Goal: Information Seeking & Learning: Learn about a topic

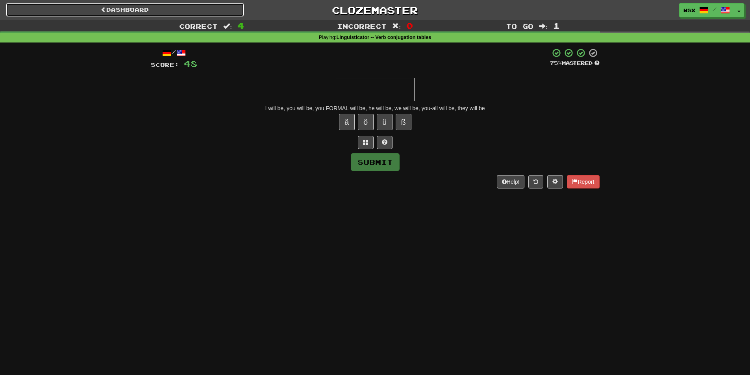
click at [142, 11] on link "Dashboard" at bounding box center [125, 9] width 238 height 13
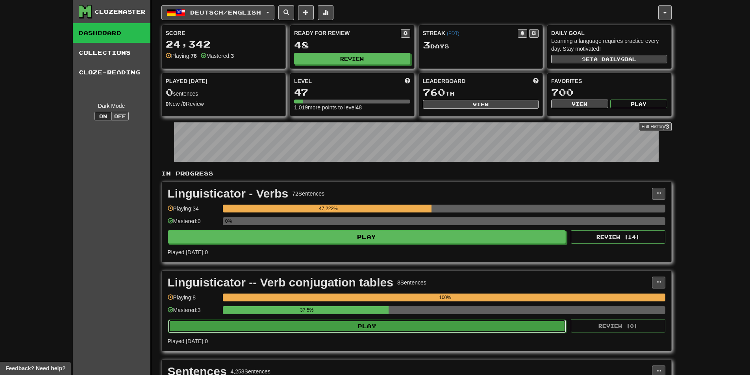
click at [291, 329] on button "Play" at bounding box center [367, 326] width 398 height 13
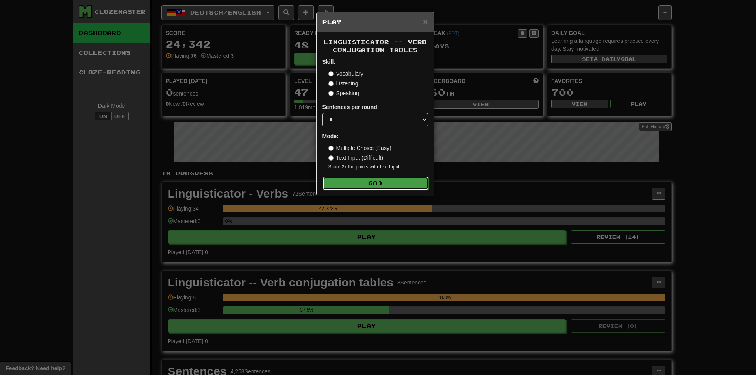
click at [364, 187] on button "Go" at bounding box center [375, 183] width 105 height 13
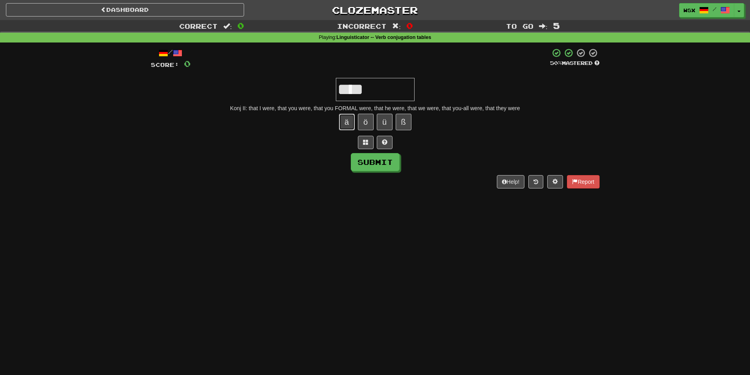
click at [346, 122] on button "ä" at bounding box center [347, 122] width 16 height 17
paste input "*"
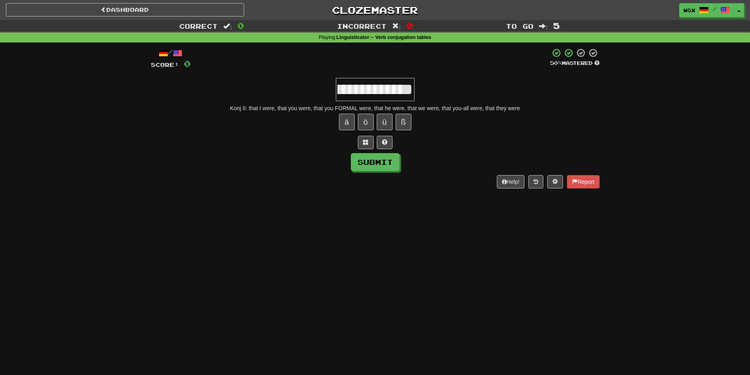
scroll to position [0, 181]
paste input "*"
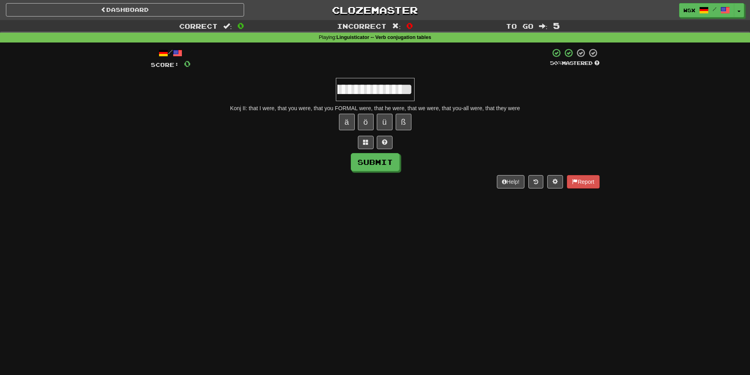
paste input "*"
type input "**********"
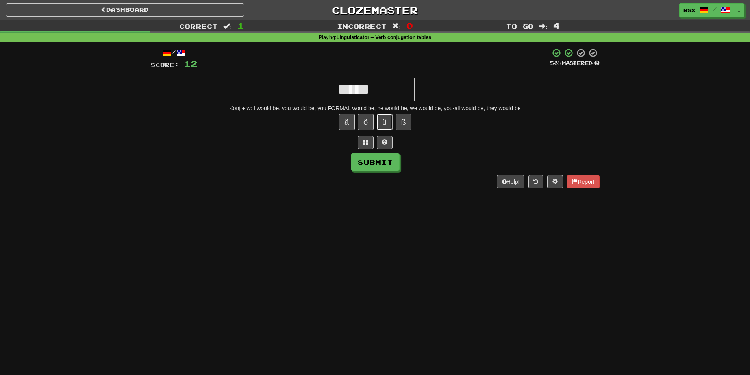
click at [386, 123] on button "ü" at bounding box center [385, 122] width 16 height 17
paste input "*"
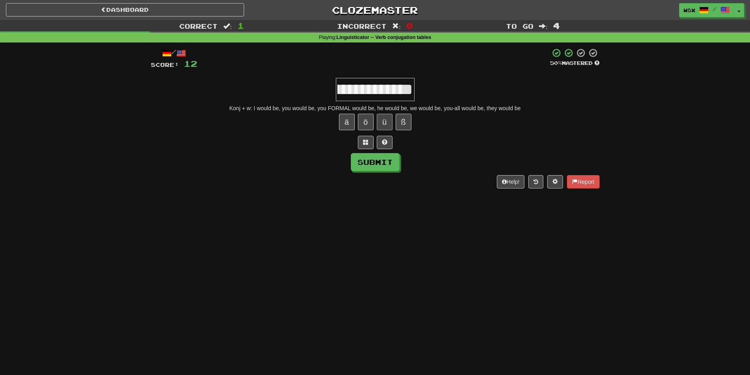
paste input "*"
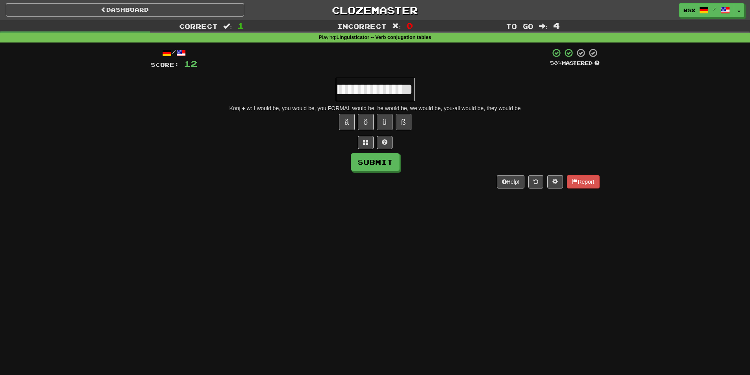
paste input "*"
type input "**********"
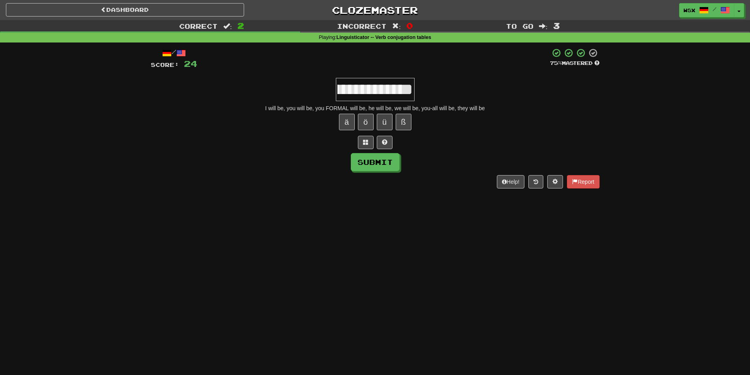
scroll to position [0, 616]
type input "**********"
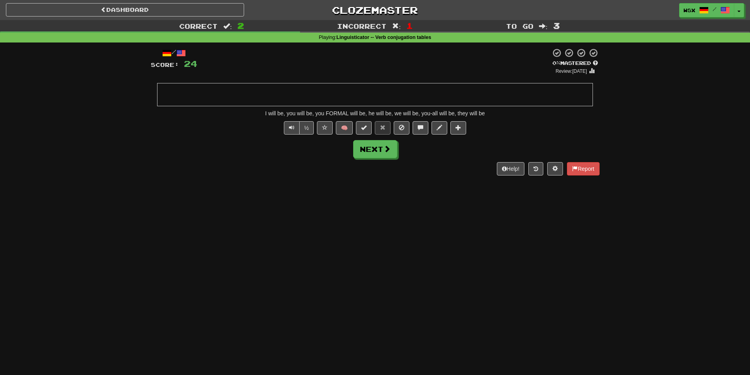
scroll to position [0, 0]
click at [388, 152] on span at bounding box center [387, 149] width 7 height 7
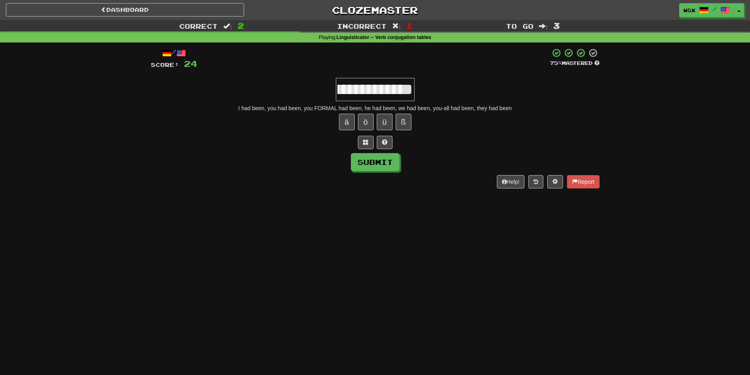
scroll to position [0, 899]
type input "**********"
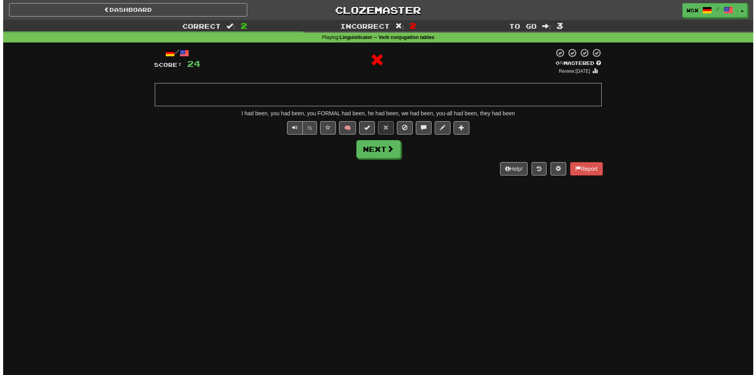
scroll to position [0, 0]
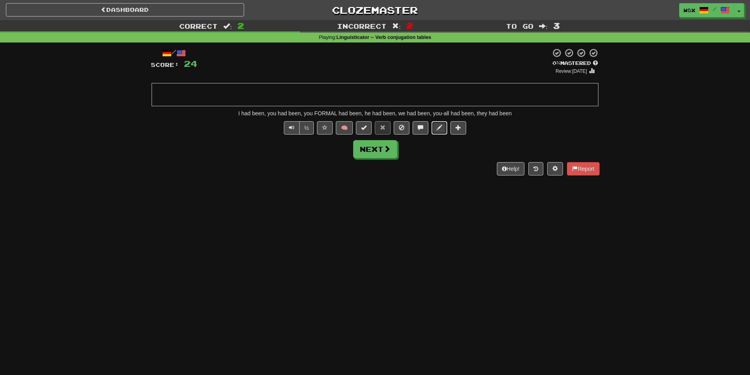
click at [443, 127] on button at bounding box center [439, 127] width 16 height 13
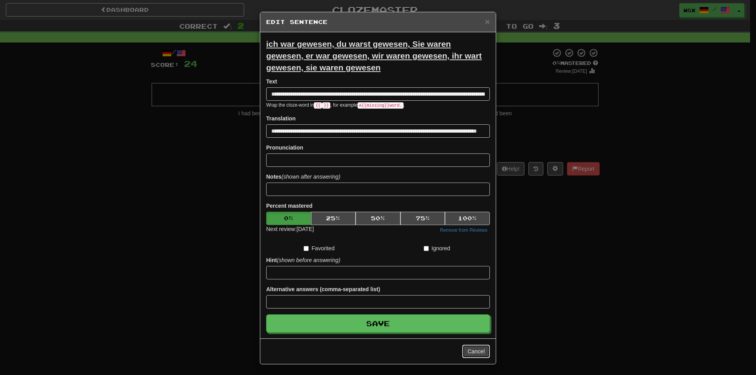
click at [468, 357] on button "Cancel" at bounding box center [476, 351] width 28 height 13
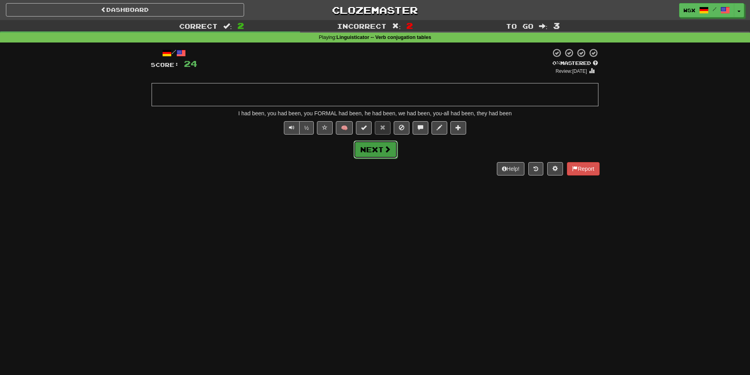
click at [378, 146] on button "Next" at bounding box center [375, 150] width 44 height 18
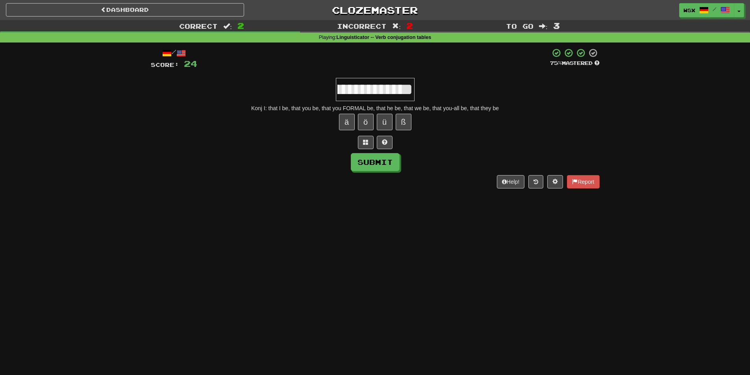
scroll to position [0, 380]
type input "**********"
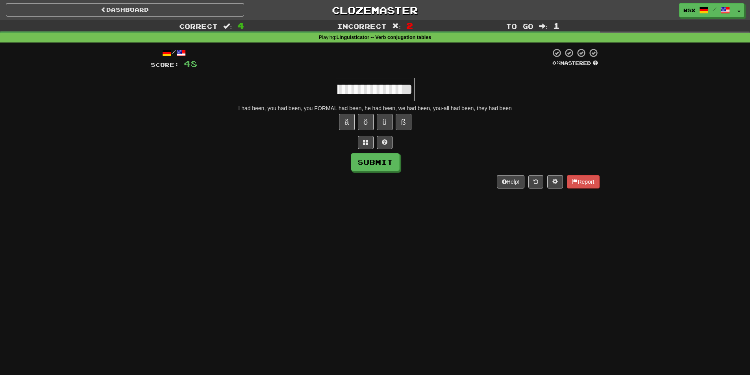
type input "**********"
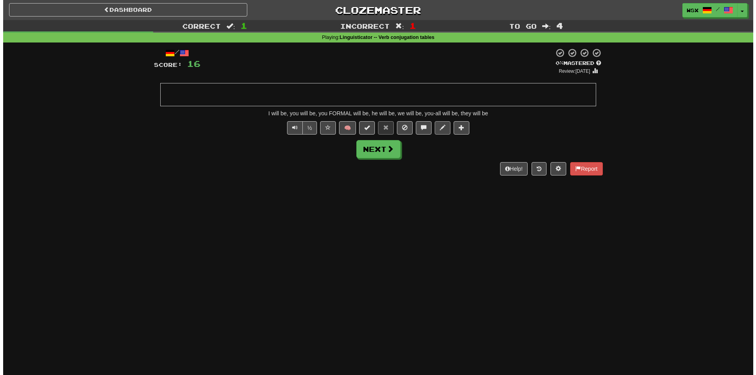
scroll to position [0, 0]
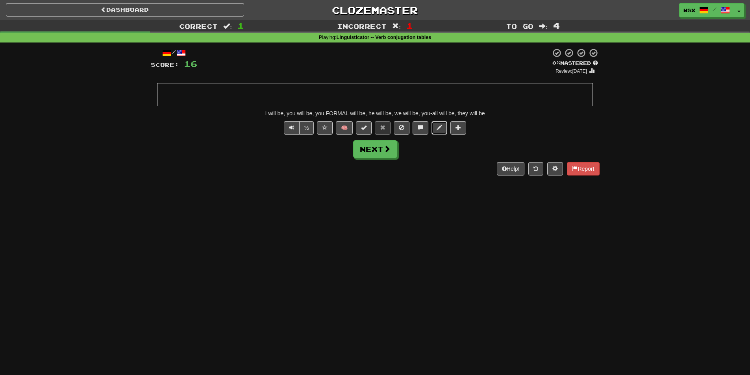
click at [440, 126] on span at bounding box center [440, 128] width 6 height 6
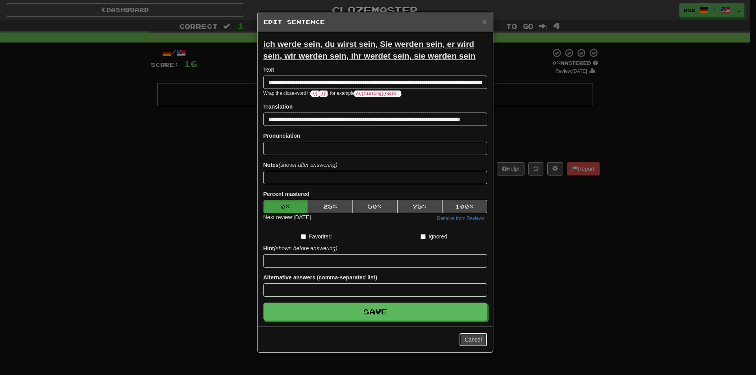
click at [471, 340] on button "Cancel" at bounding box center [473, 339] width 28 height 13
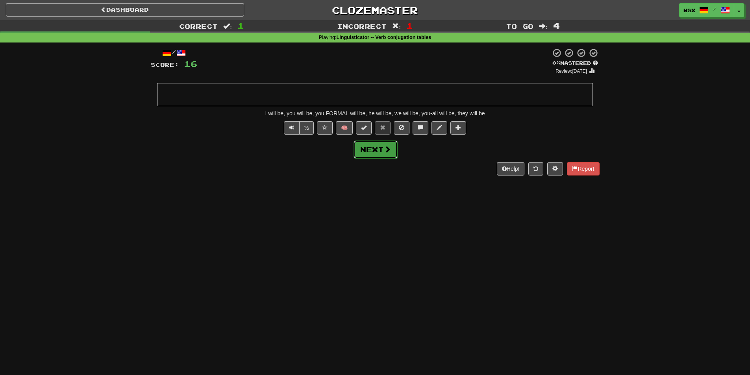
click at [372, 153] on button "Next" at bounding box center [375, 150] width 44 height 18
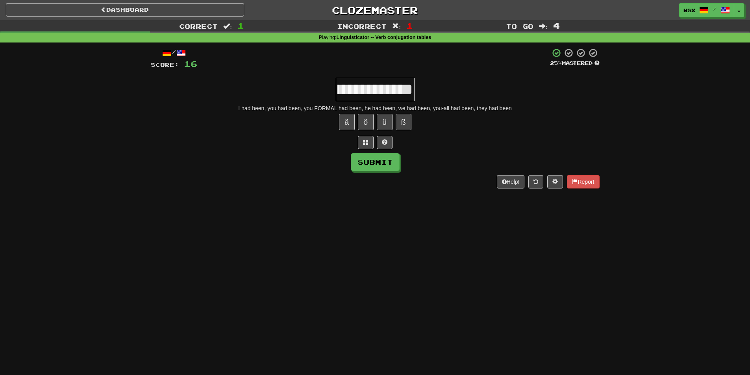
scroll to position [0, 905]
type input "**********"
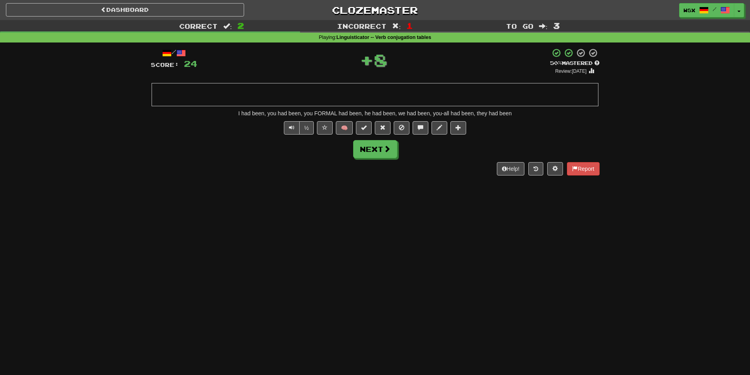
scroll to position [0, 0]
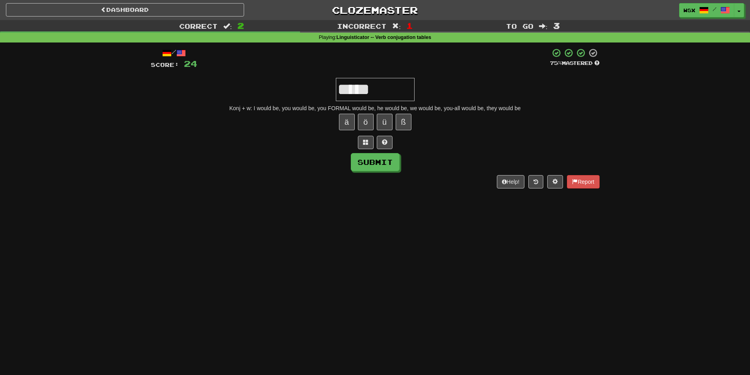
paste input "*"
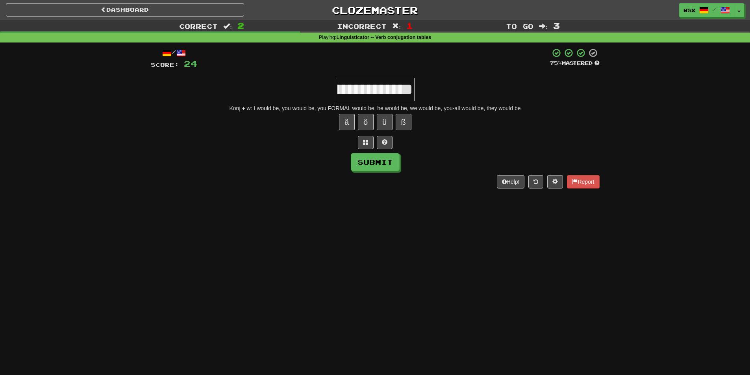
scroll to position [0, 291]
paste input "*"
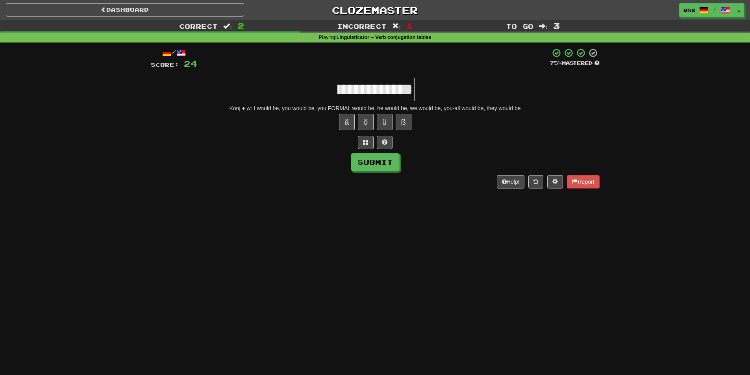
scroll to position [0, 640]
paste input "*"
type input "**********"
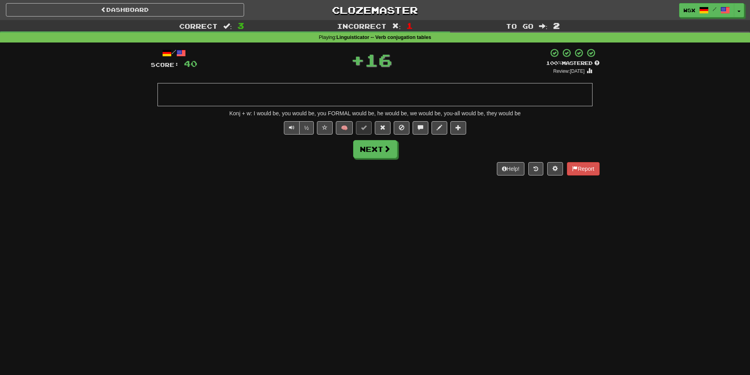
scroll to position [0, 0]
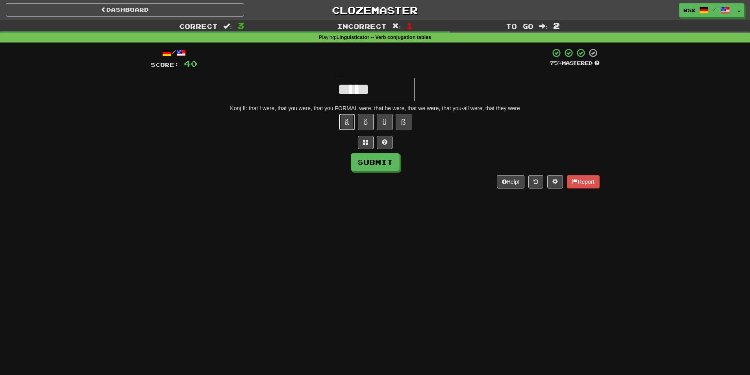
click at [349, 123] on button "ä" at bounding box center [347, 122] width 16 height 17
paste input "*"
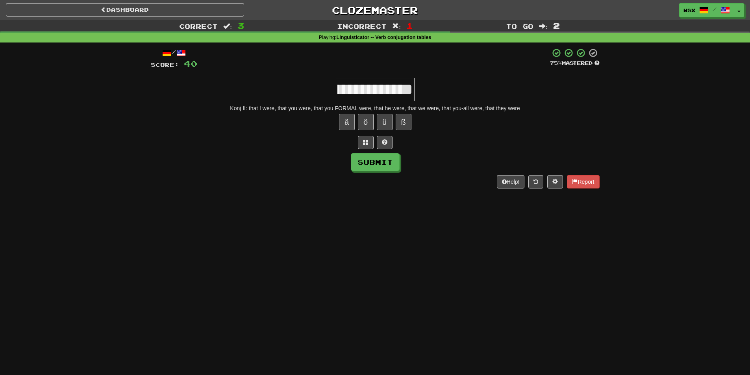
scroll to position [0, 169]
paste input "*"
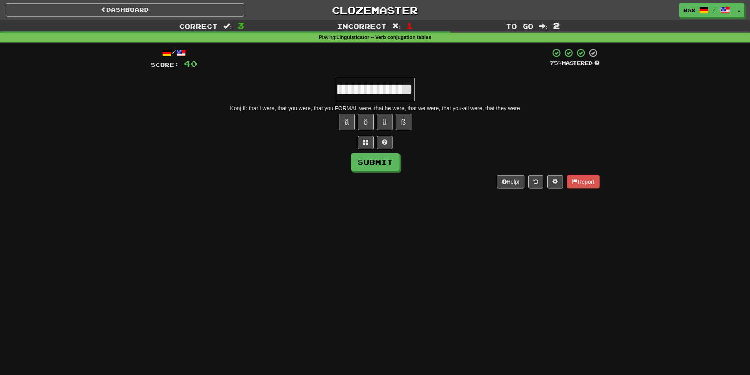
paste input "*"
type input "**********"
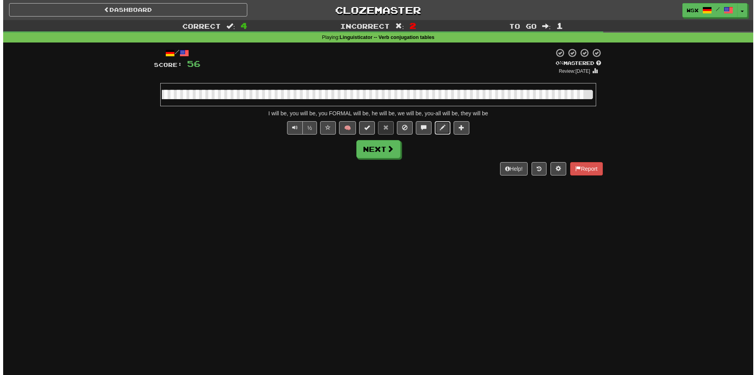
scroll to position [0, 0]
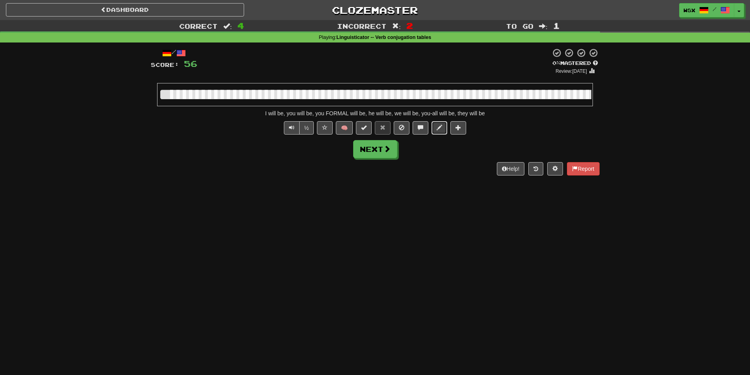
click at [442, 128] on span at bounding box center [440, 128] width 6 height 6
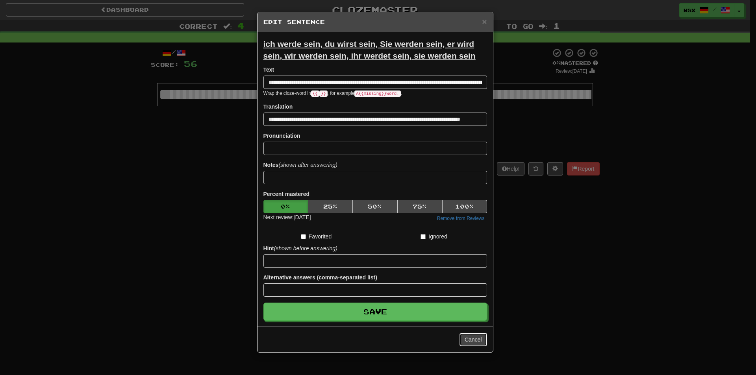
click at [470, 337] on button "Cancel" at bounding box center [473, 339] width 28 height 13
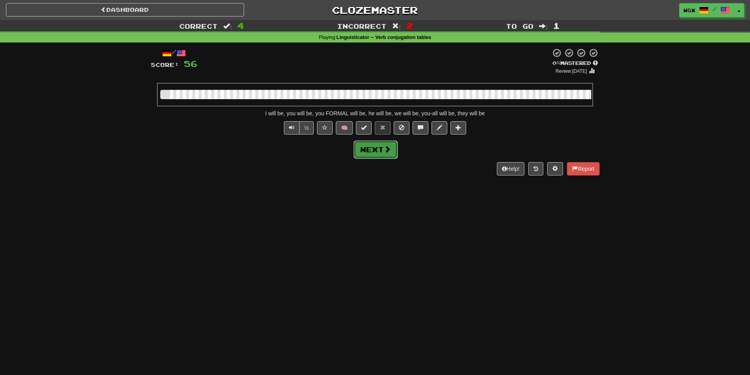
click at [382, 153] on button "Next" at bounding box center [375, 150] width 44 height 18
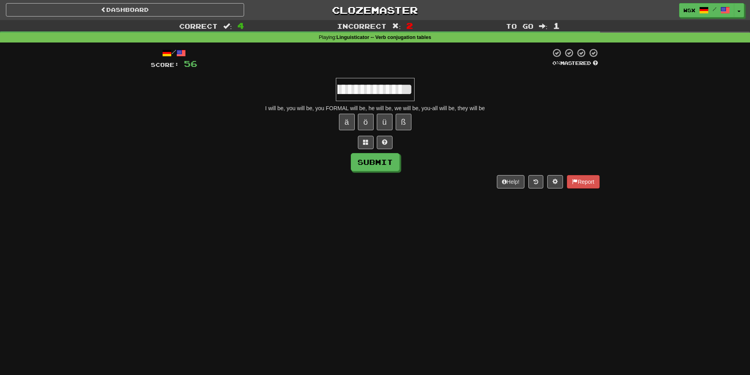
scroll to position [0, 592]
type input "**********"
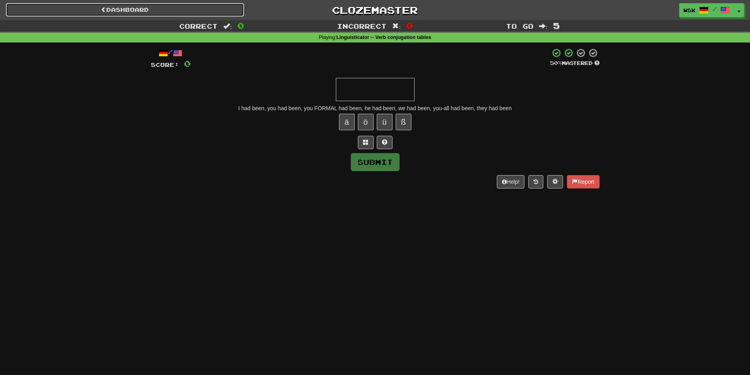
click at [142, 10] on link "Dashboard" at bounding box center [125, 9] width 238 height 13
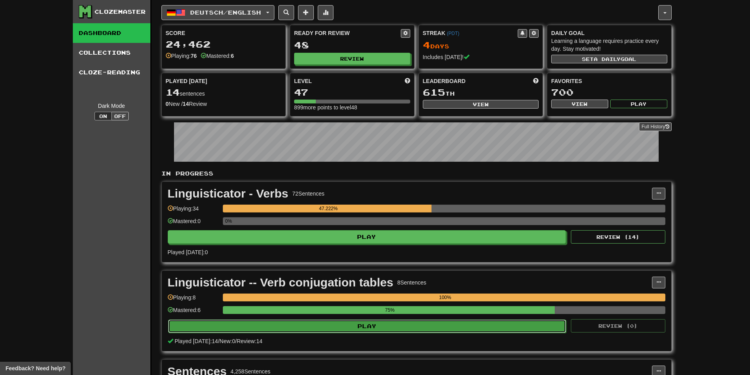
click at [378, 325] on button "Play" at bounding box center [367, 326] width 398 height 13
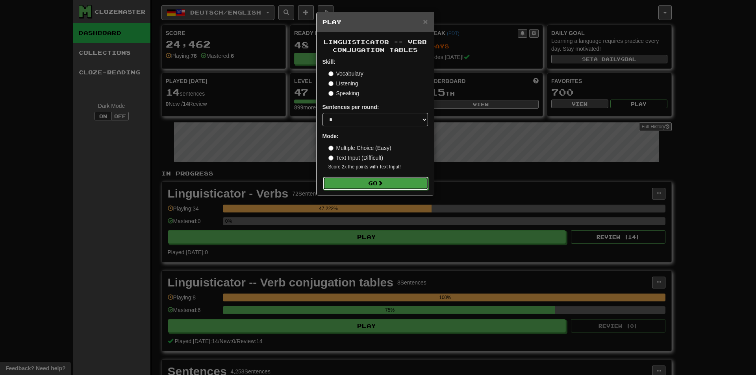
click at [365, 181] on button "Go" at bounding box center [375, 183] width 105 height 13
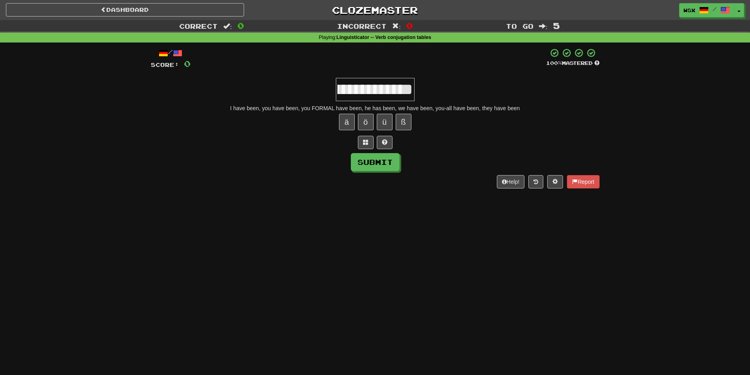
scroll to position [0, 831]
type input "**********"
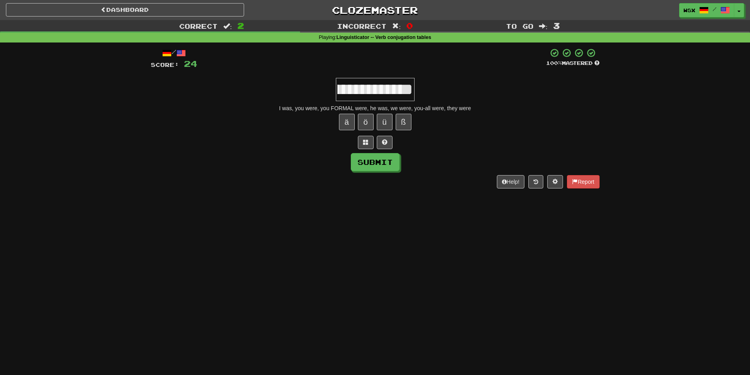
type input "**********"
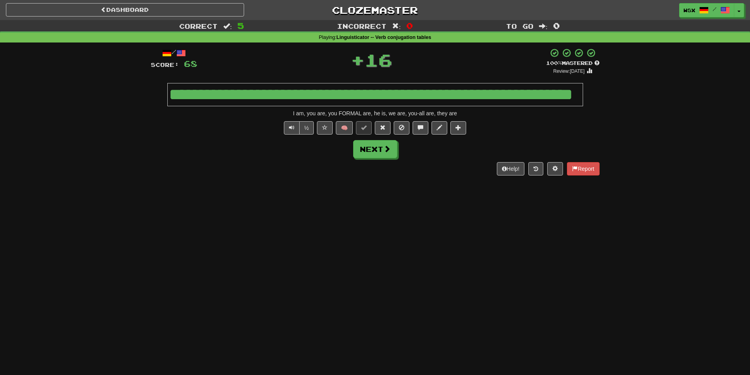
scroll to position [0, 0]
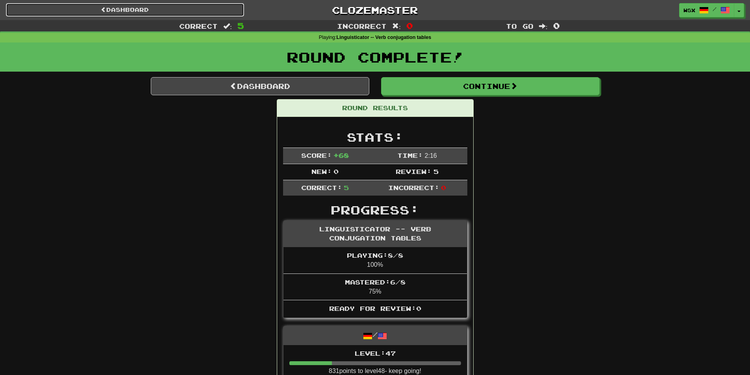
click at [216, 7] on link "Dashboard" at bounding box center [125, 9] width 238 height 13
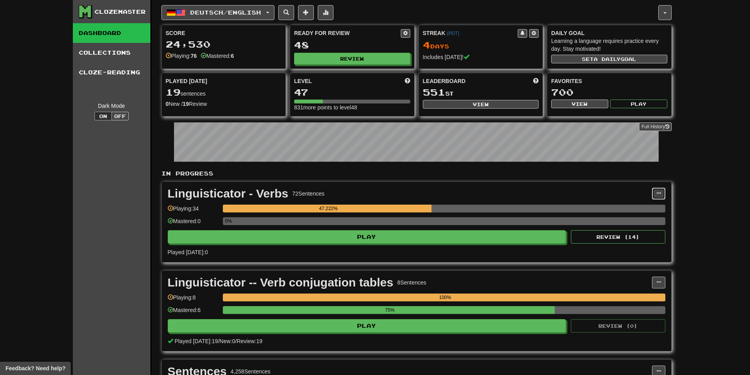
click at [657, 192] on span at bounding box center [658, 193] width 5 height 5
click at [614, 220] on span "Manage Sentences" at bounding box center [625, 218] width 48 height 6
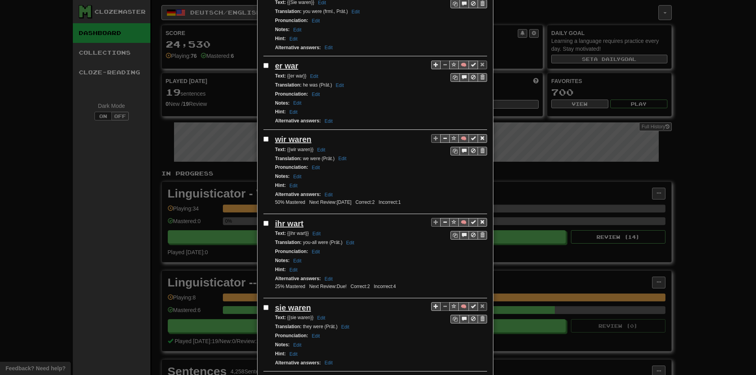
scroll to position [1405, 0]
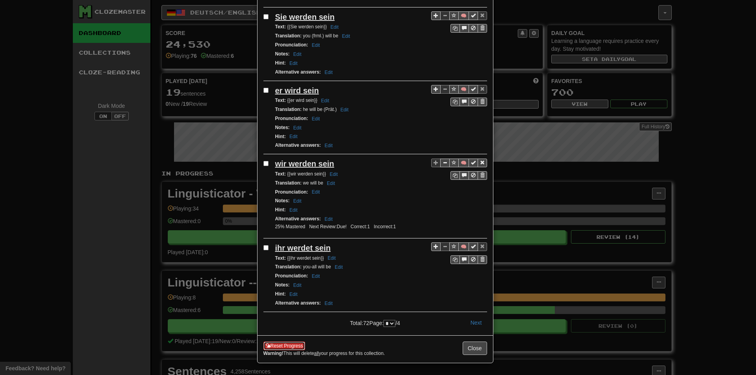
click at [279, 345] on button "Reset Progress" at bounding box center [284, 346] width 42 height 9
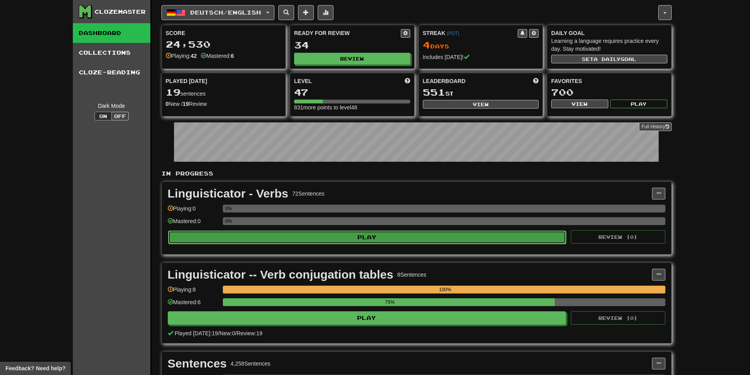
click at [322, 240] on button "Play" at bounding box center [367, 237] width 398 height 13
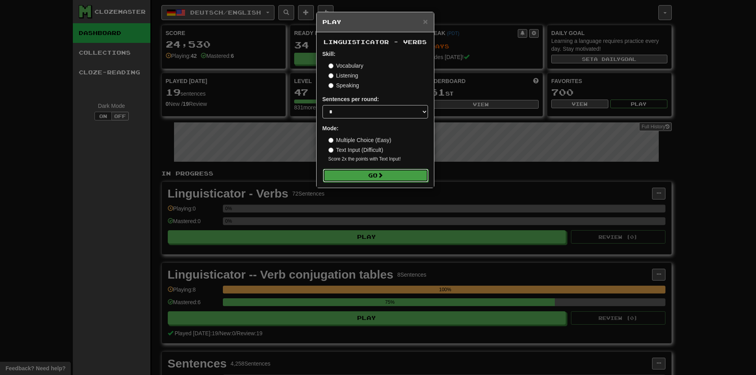
click at [368, 175] on button "Go" at bounding box center [375, 175] width 105 height 13
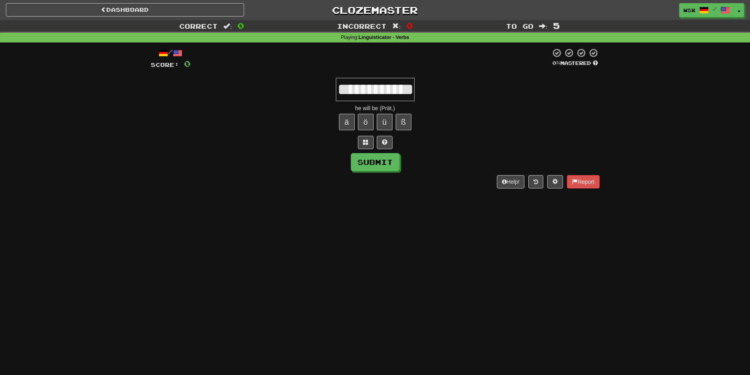
scroll to position [0, 9]
type input "**********"
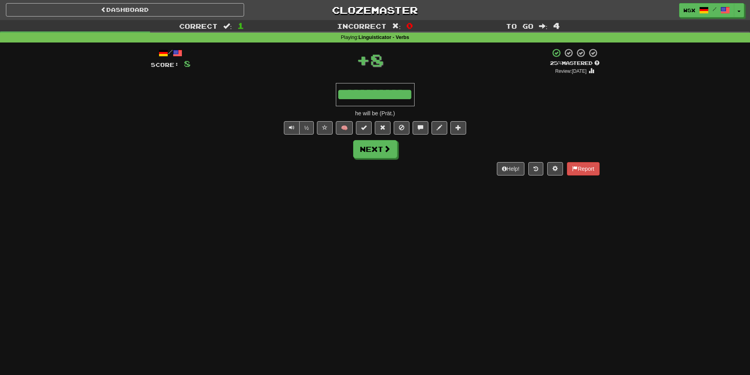
scroll to position [0, 0]
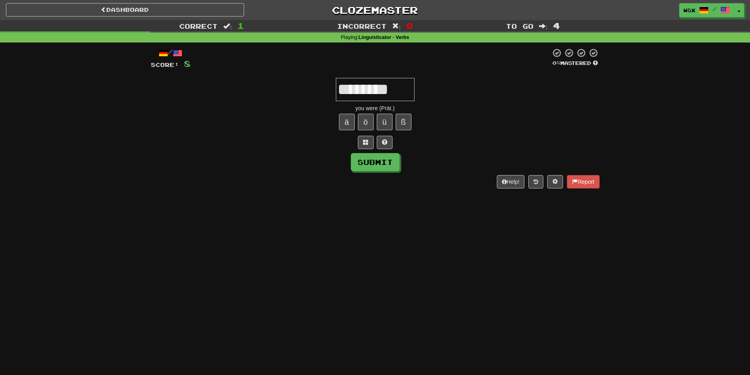
type input "********"
type input "**********"
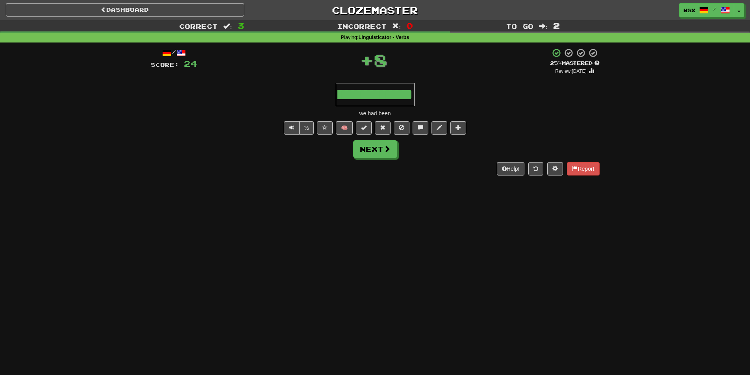
scroll to position [0, 0]
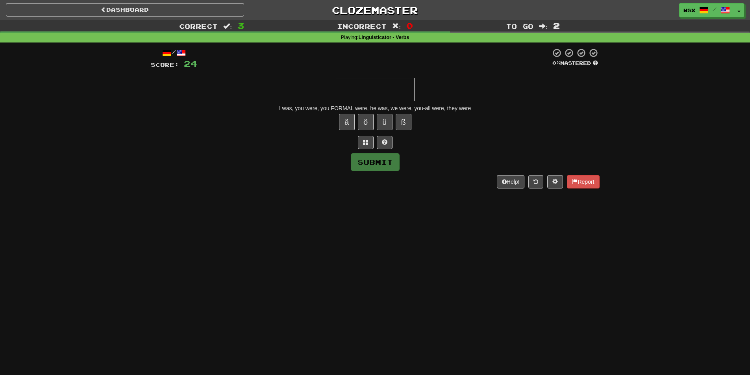
type input "**********"
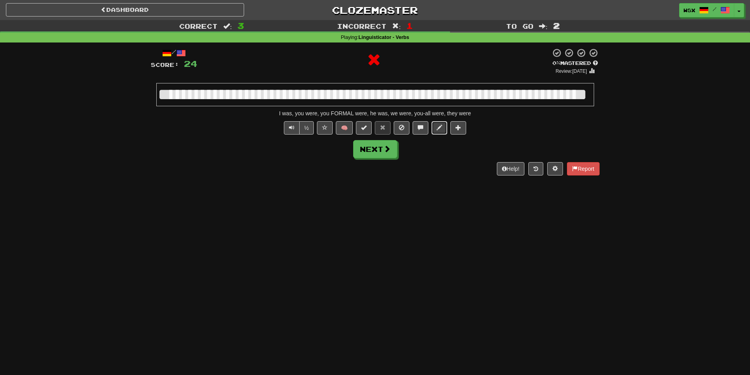
click at [442, 129] on span at bounding box center [440, 128] width 6 height 6
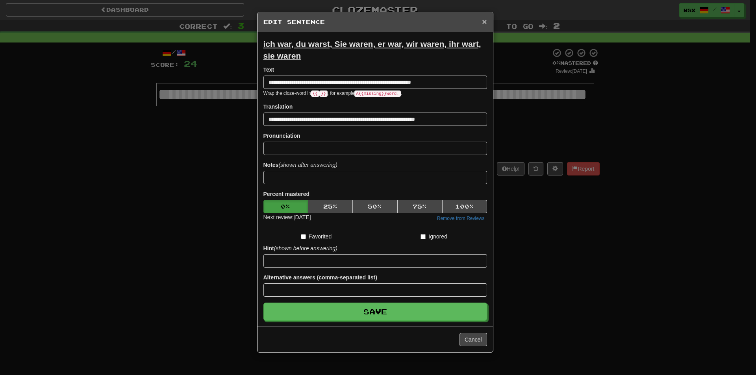
click at [485, 21] on span "×" at bounding box center [484, 21] width 5 height 9
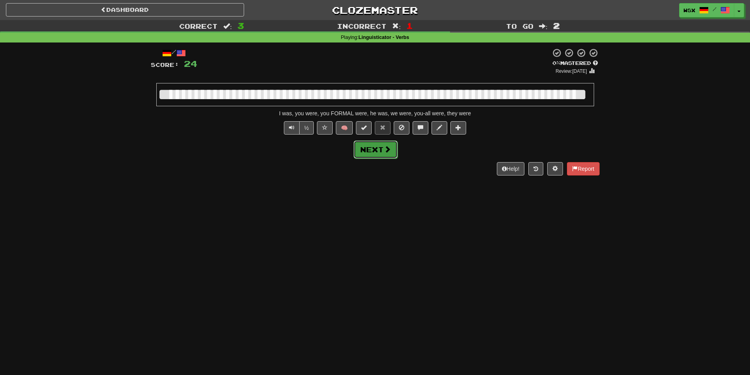
click at [385, 150] on span at bounding box center [387, 149] width 7 height 7
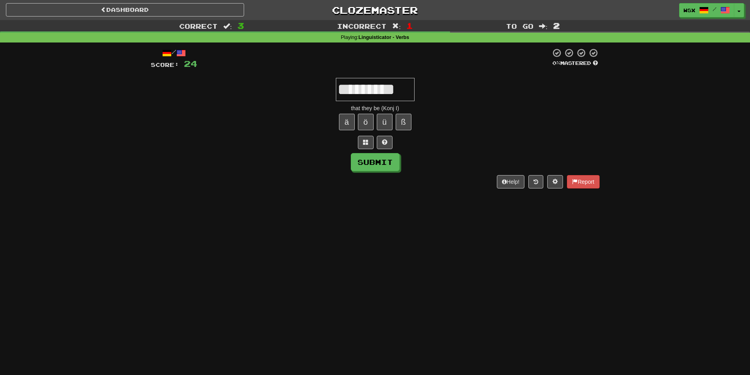
type input "*********"
type input "********"
click at [179, 9] on link "Dashboard" at bounding box center [125, 9] width 238 height 13
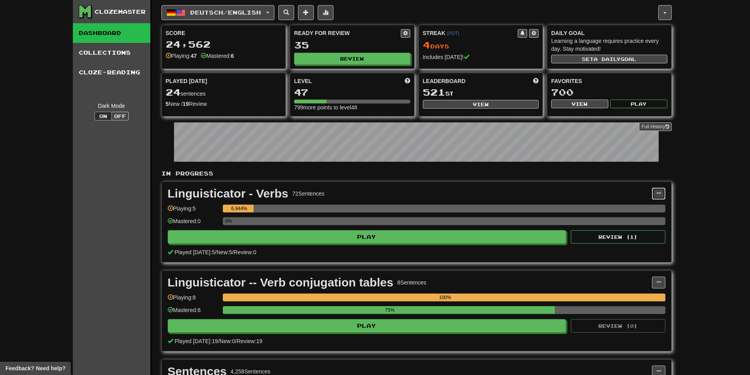
click at [658, 196] on button at bounding box center [658, 194] width 13 height 12
click at [608, 219] on span "Manage Sentences" at bounding box center [625, 218] width 48 height 6
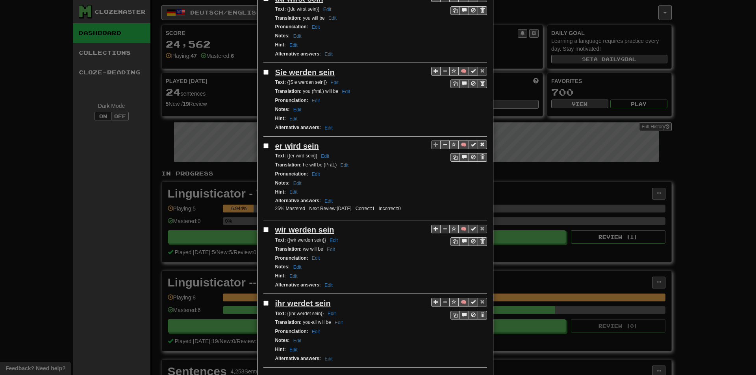
scroll to position [1310, 0]
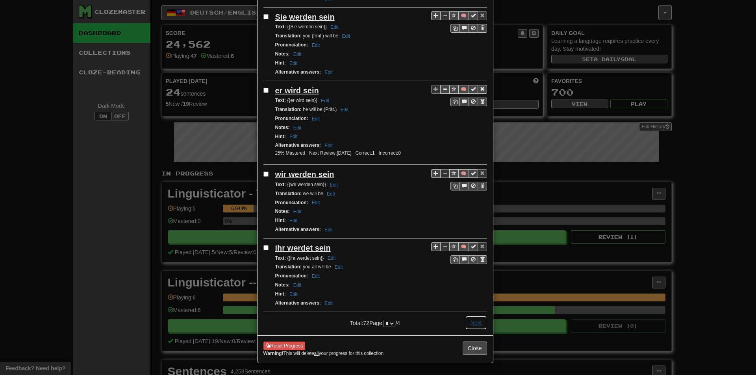
click at [477, 321] on button "Next" at bounding box center [476, 322] width 22 height 13
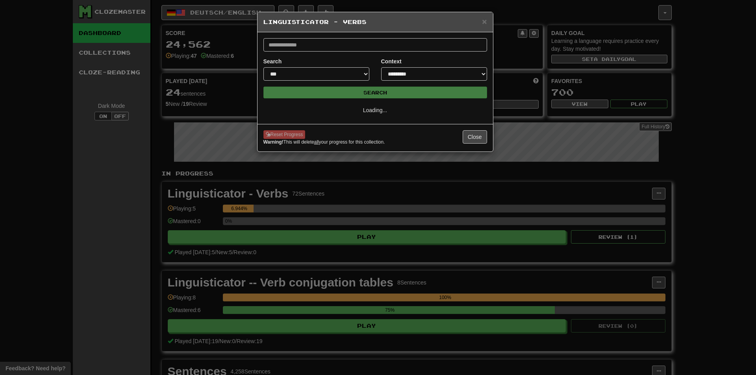
scroll to position [0, 0]
select select "*"
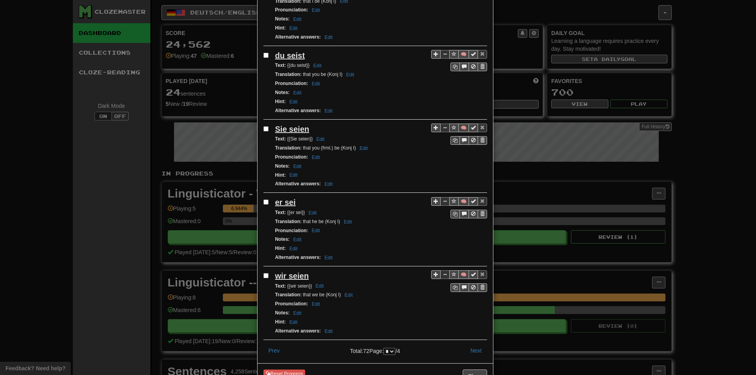
scroll to position [1299, 0]
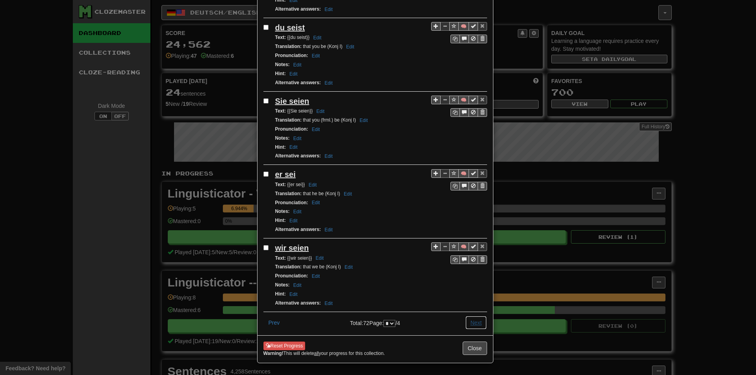
click at [472, 321] on button "Next" at bounding box center [476, 322] width 22 height 13
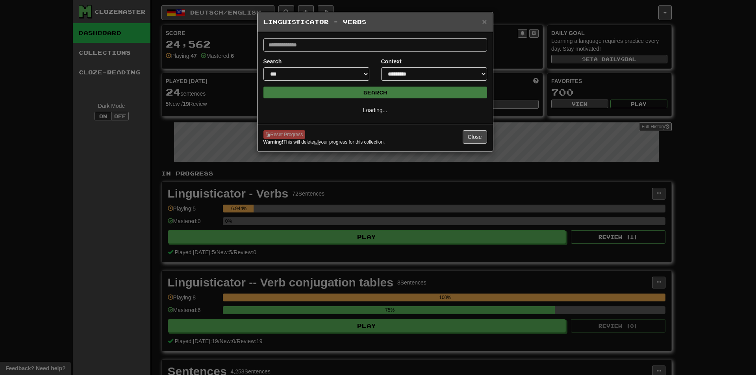
scroll to position [0, 0]
select select "*"
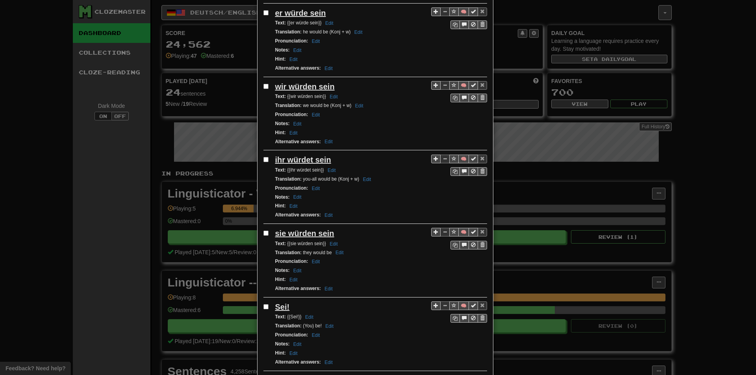
scroll to position [1299, 0]
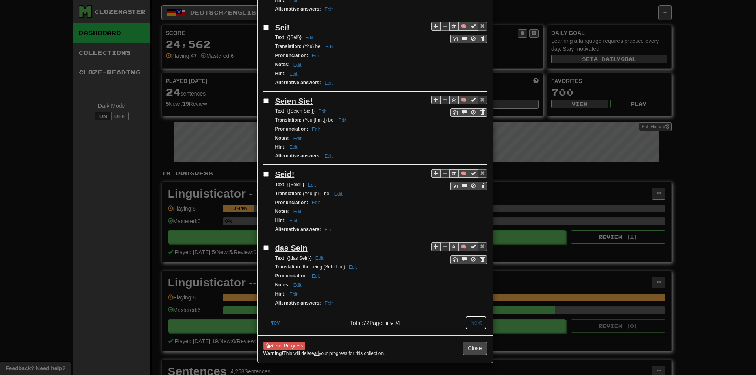
click at [477, 322] on button "Next" at bounding box center [476, 322] width 22 height 13
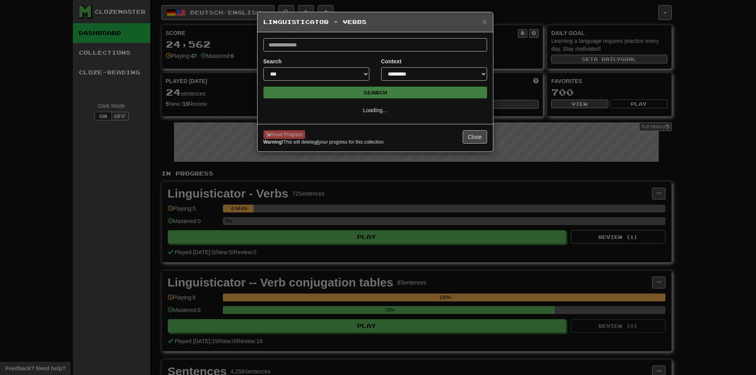
select select "*"
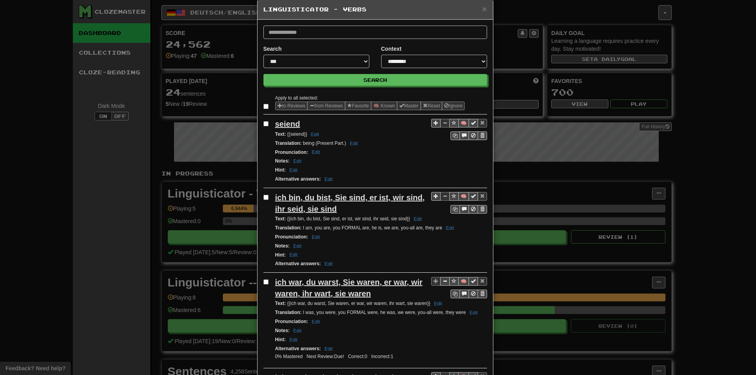
scroll to position [17, 0]
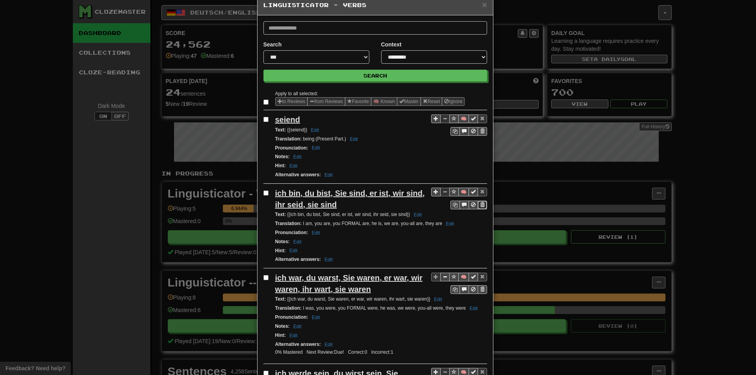
click at [480, 203] on span "Sentence controls" at bounding box center [482, 204] width 5 height 5
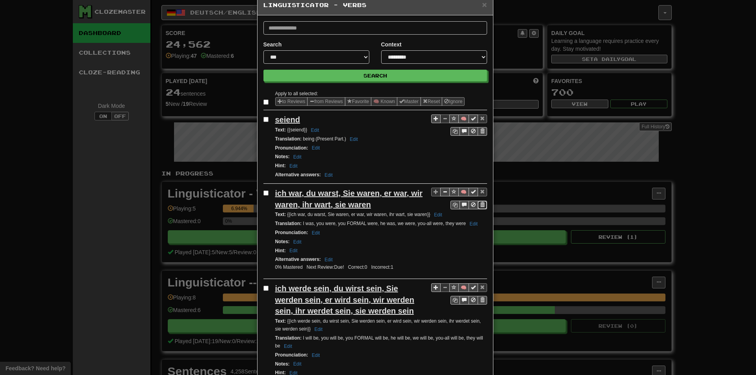
click at [480, 205] on span "Sentence controls" at bounding box center [482, 204] width 5 height 5
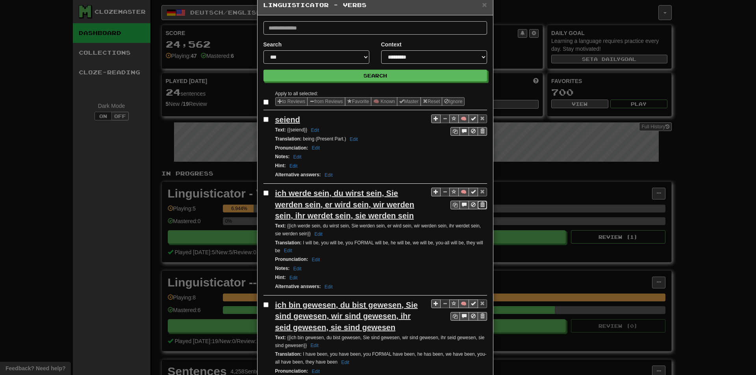
click at [480, 204] on span "Sentence controls" at bounding box center [482, 204] width 5 height 5
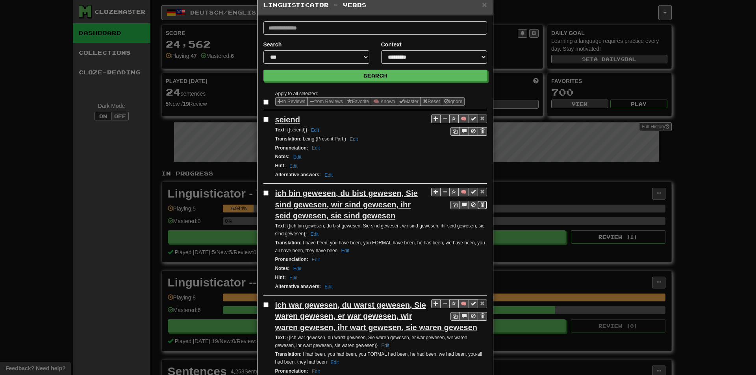
click at [480, 205] on span "Sentence controls" at bounding box center [482, 204] width 5 height 5
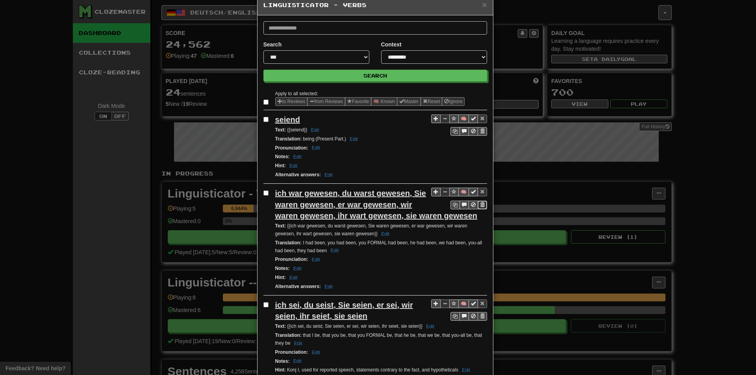
click at [480, 205] on span "Sentence controls" at bounding box center [482, 204] width 5 height 5
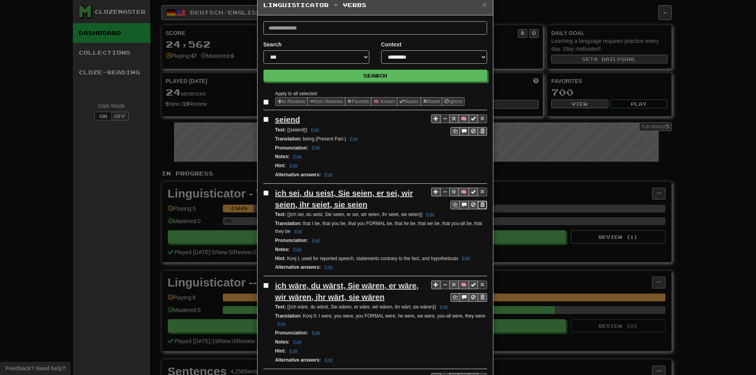
click at [480, 205] on span "Sentence controls" at bounding box center [482, 204] width 5 height 5
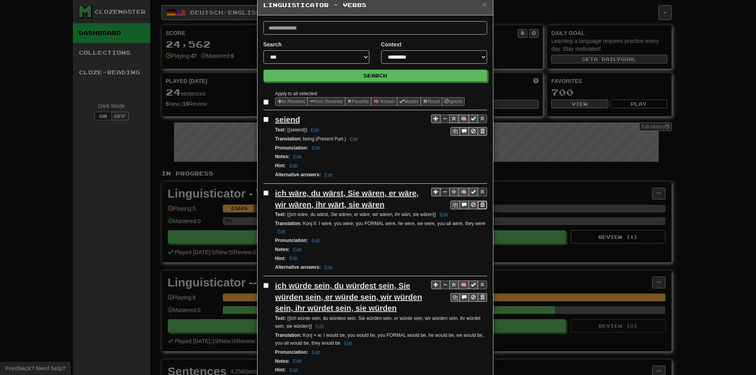
click at [480, 205] on span "Sentence controls" at bounding box center [482, 204] width 5 height 5
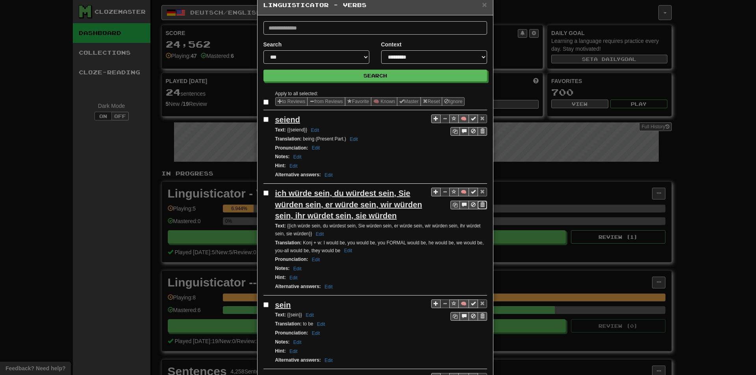
click at [480, 204] on span "Sentence controls" at bounding box center [482, 204] width 5 height 5
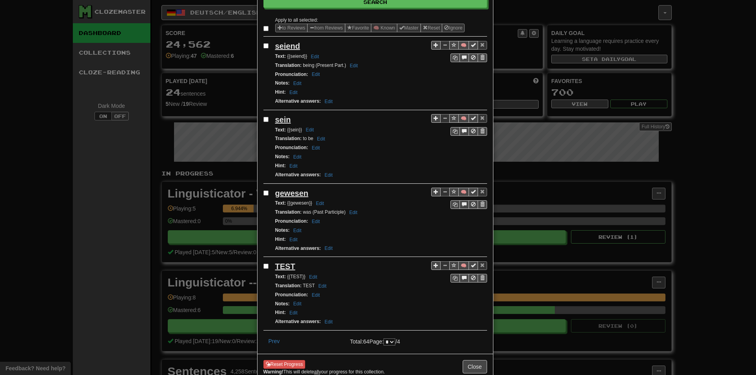
scroll to position [108, 0]
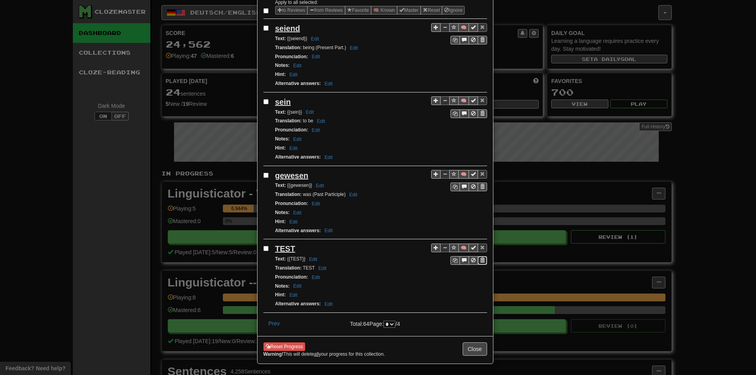
click at [480, 260] on span "Sentence controls" at bounding box center [482, 260] width 5 height 5
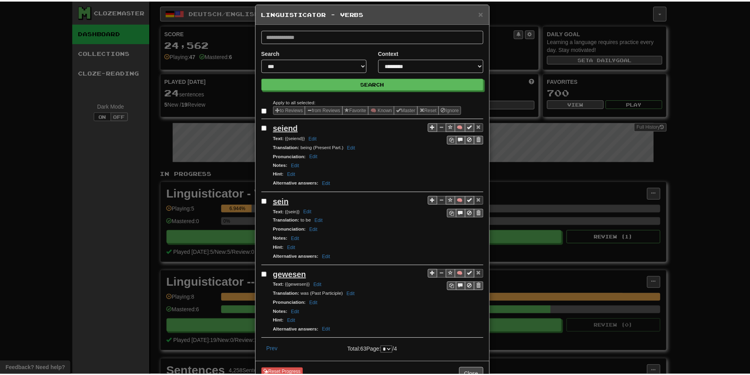
scroll to position [0, 0]
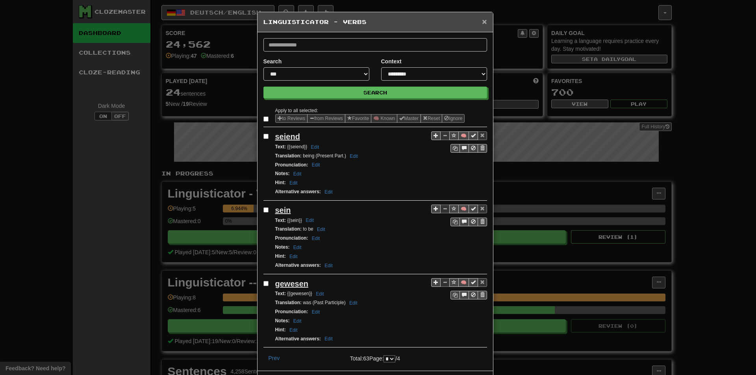
click at [483, 22] on span "×" at bounding box center [484, 21] width 5 height 9
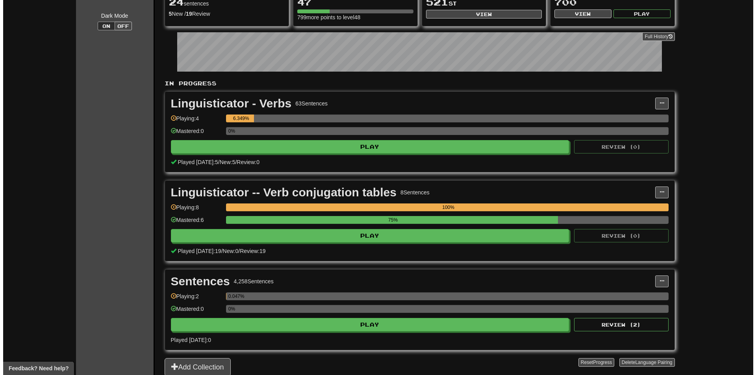
scroll to position [88, 0]
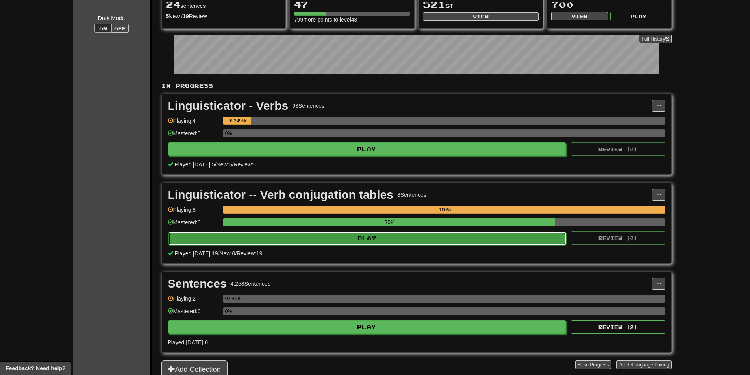
click at [377, 238] on button "Play" at bounding box center [367, 238] width 398 height 13
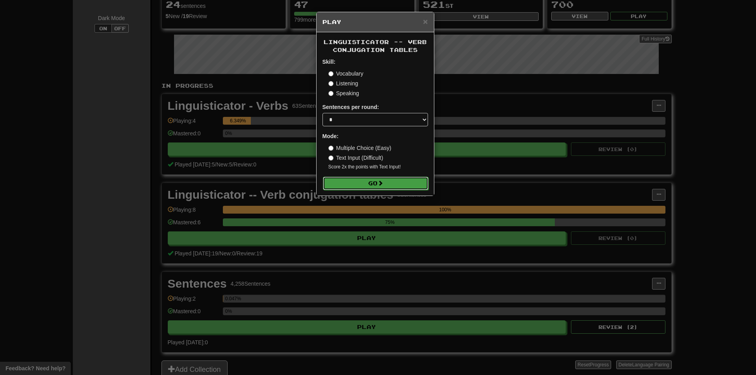
click at [373, 188] on button "Go" at bounding box center [375, 183] width 105 height 13
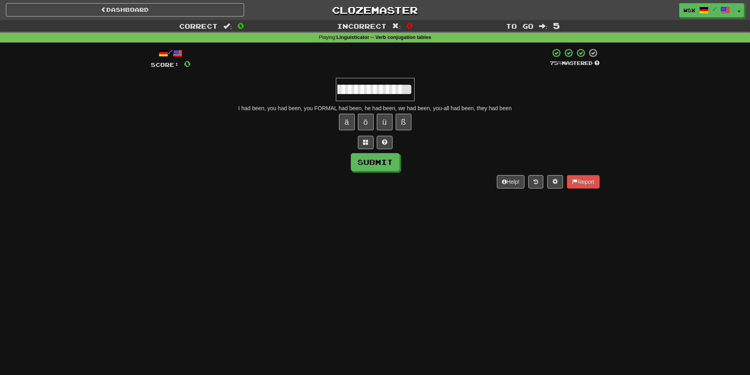
scroll to position [0, 905]
type input "**********"
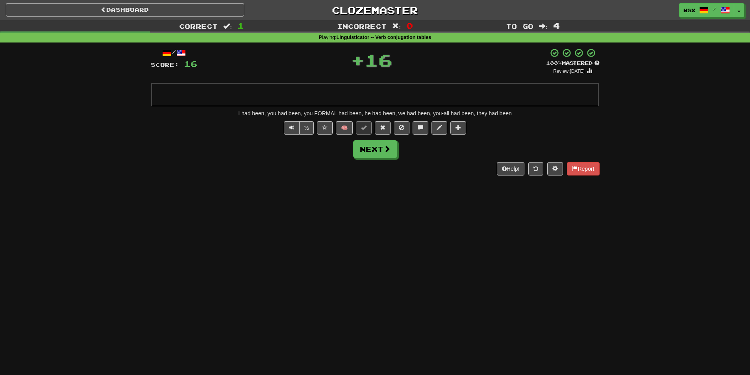
scroll to position [0, 0]
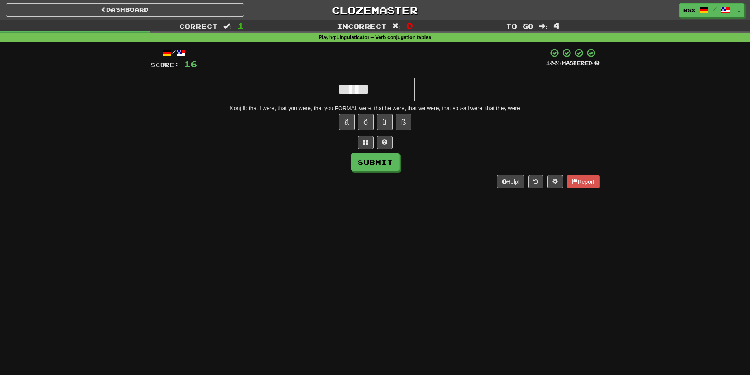
paste input "*"
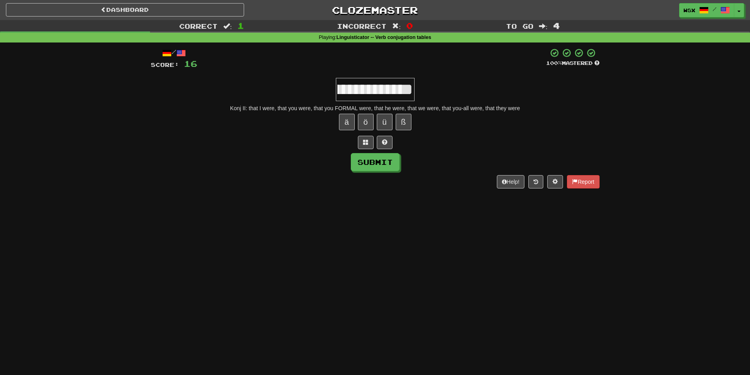
scroll to position [0, 150]
paste input "*"
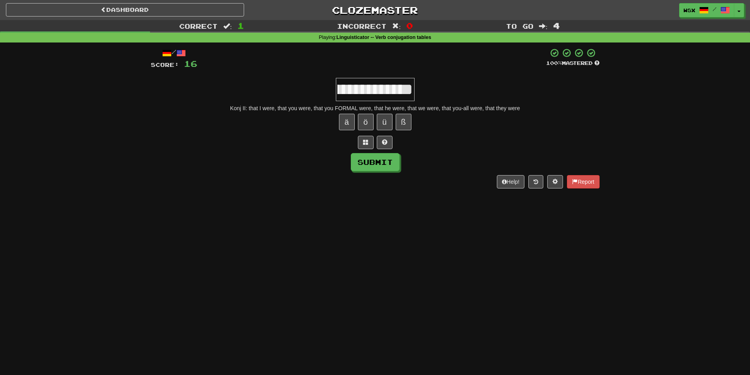
paste input "*"
type input "**********"
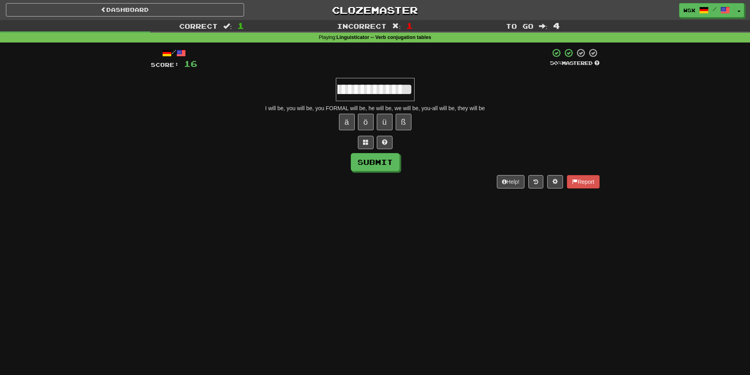
scroll to position [0, 481]
type input "**********"
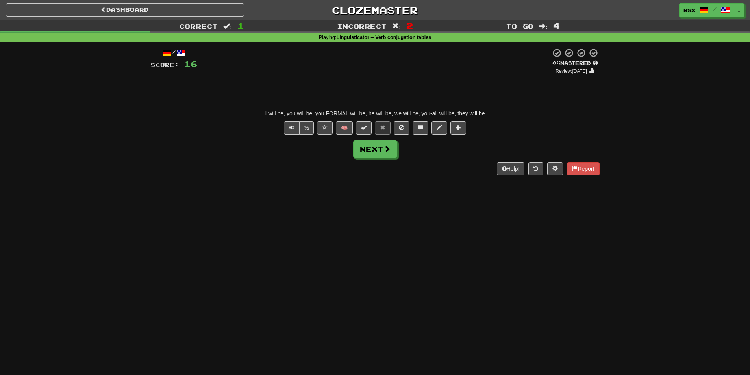
scroll to position [0, 0]
click at [379, 154] on button "Next" at bounding box center [375, 150] width 44 height 18
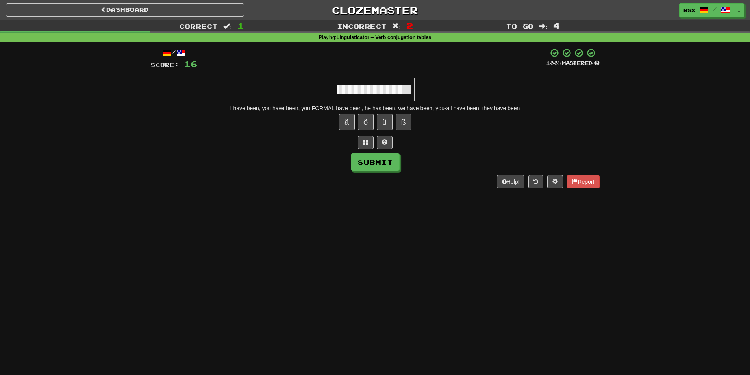
scroll to position [0, 831]
type input "**********"
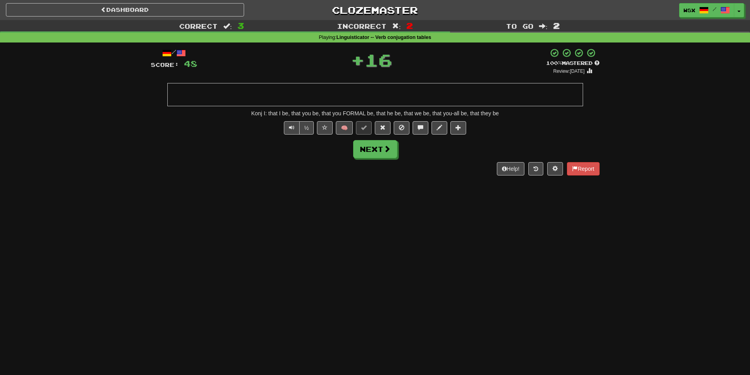
scroll to position [0, 0]
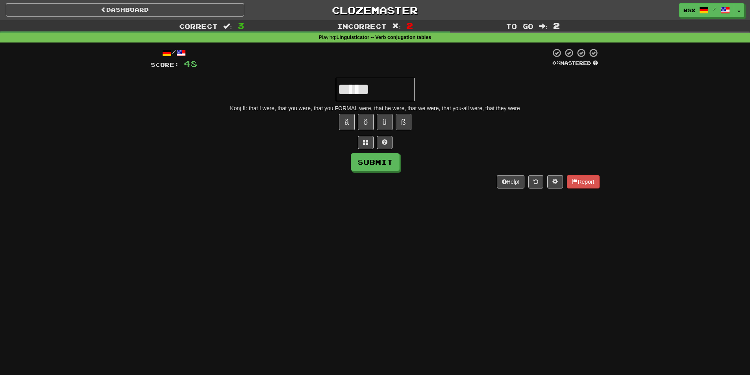
paste input "*"
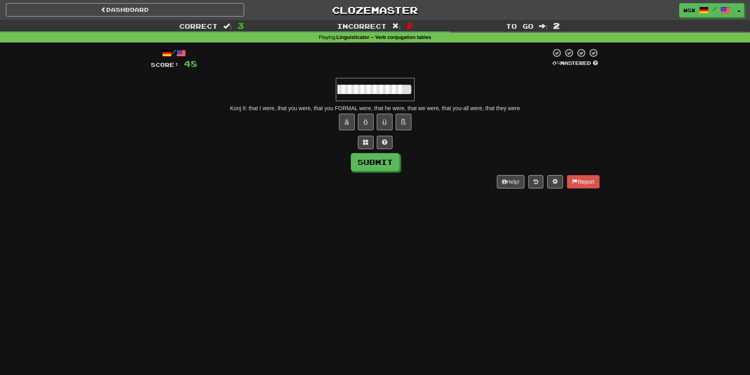
paste input "*"
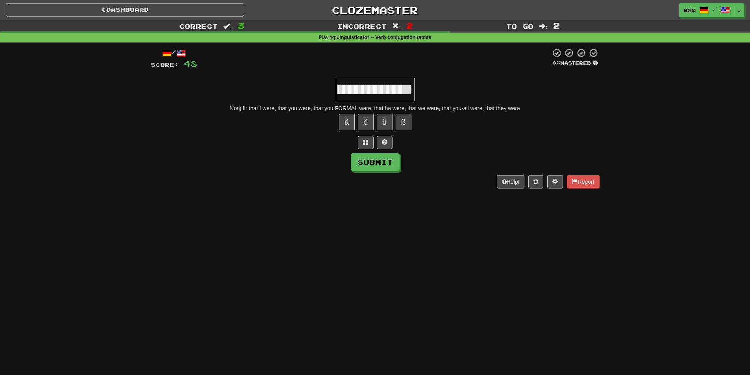
type input "**********"
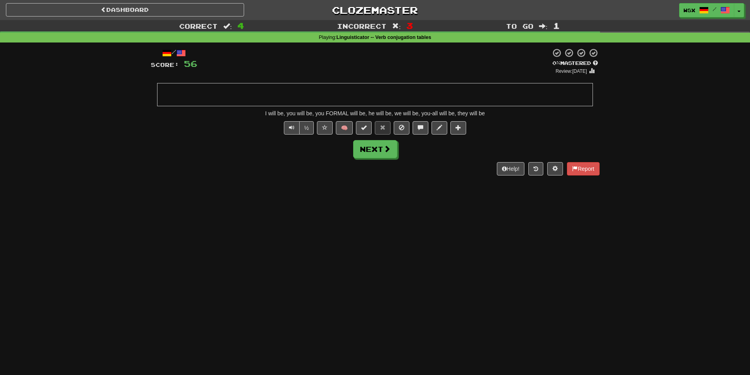
scroll to position [0, 0]
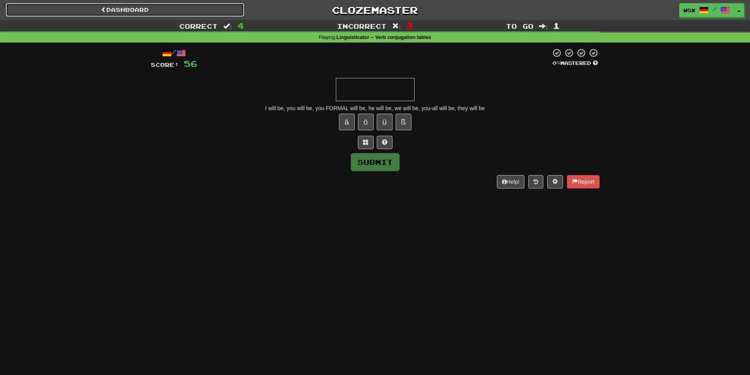
click at [111, 9] on link "Dashboard" at bounding box center [125, 9] width 238 height 13
